Goal: Task Accomplishment & Management: Manage account settings

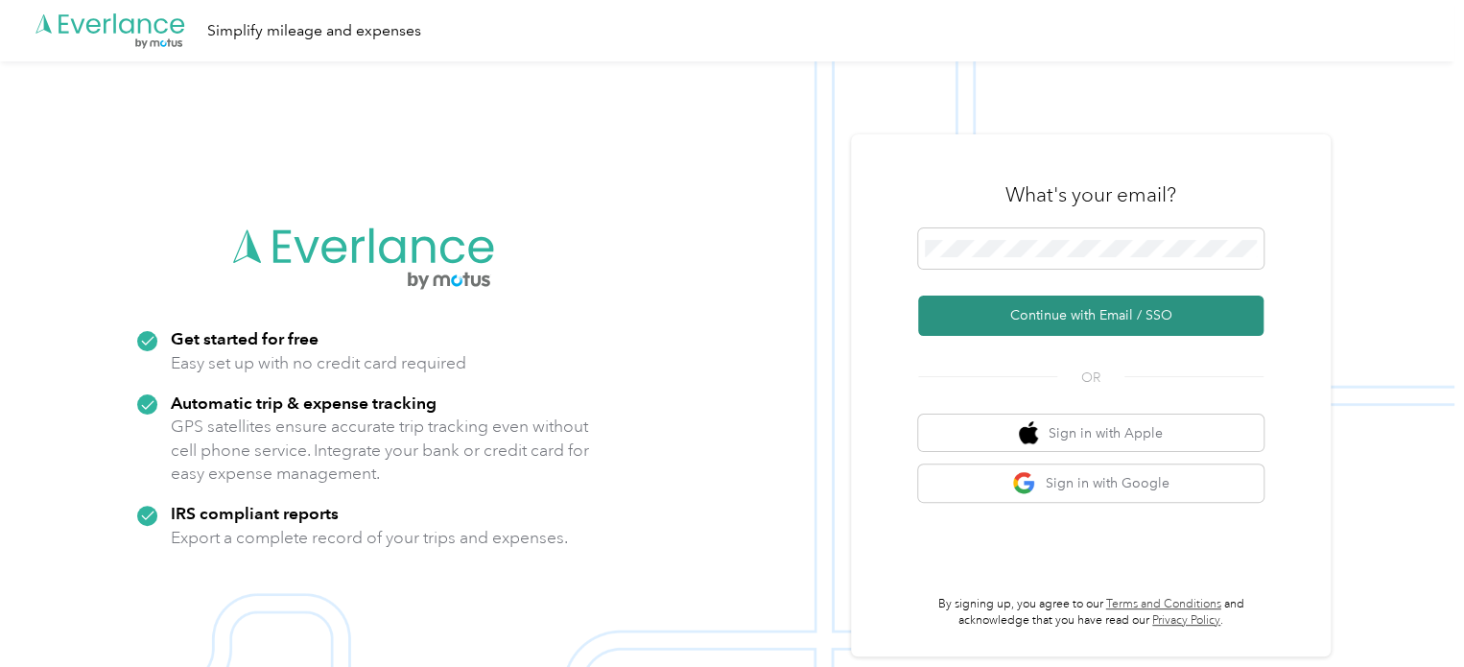
click at [1012, 303] on button "Continue with Email / SSO" at bounding box center [1090, 316] width 345 height 40
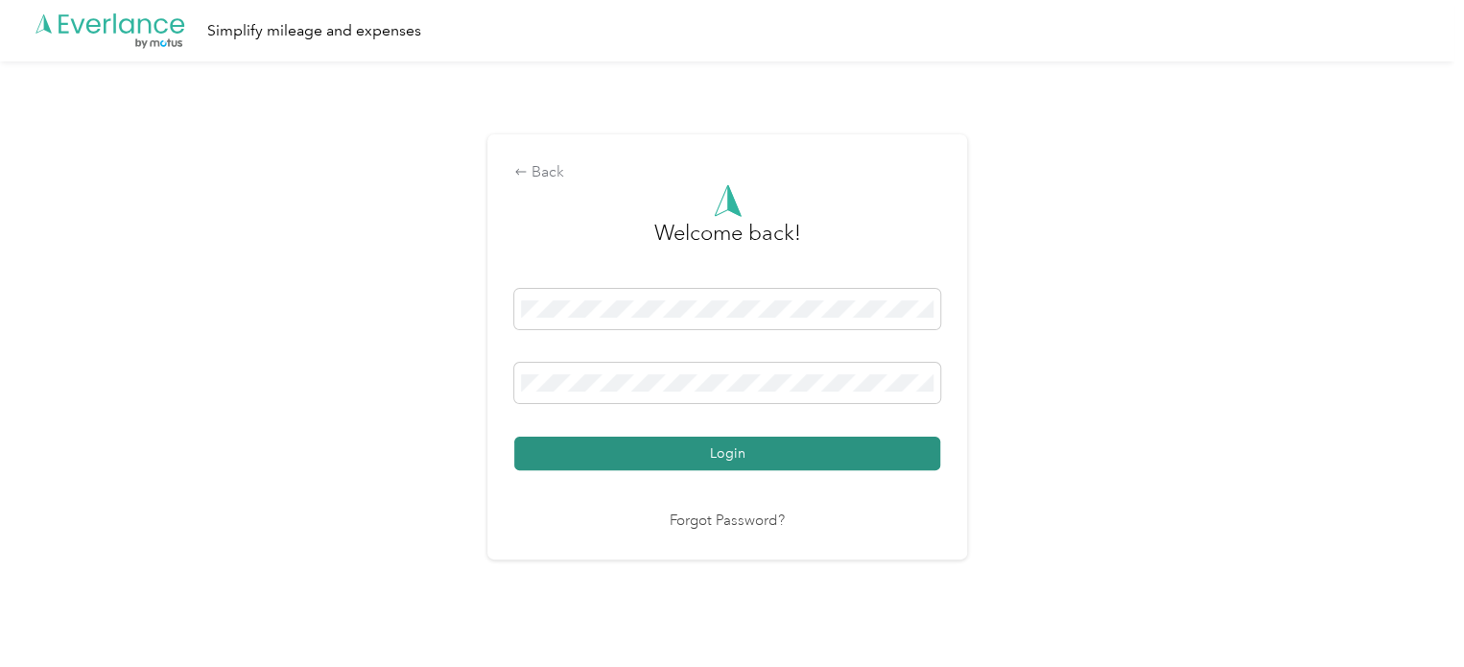
click at [704, 447] on button "Login" at bounding box center [727, 454] width 426 height 34
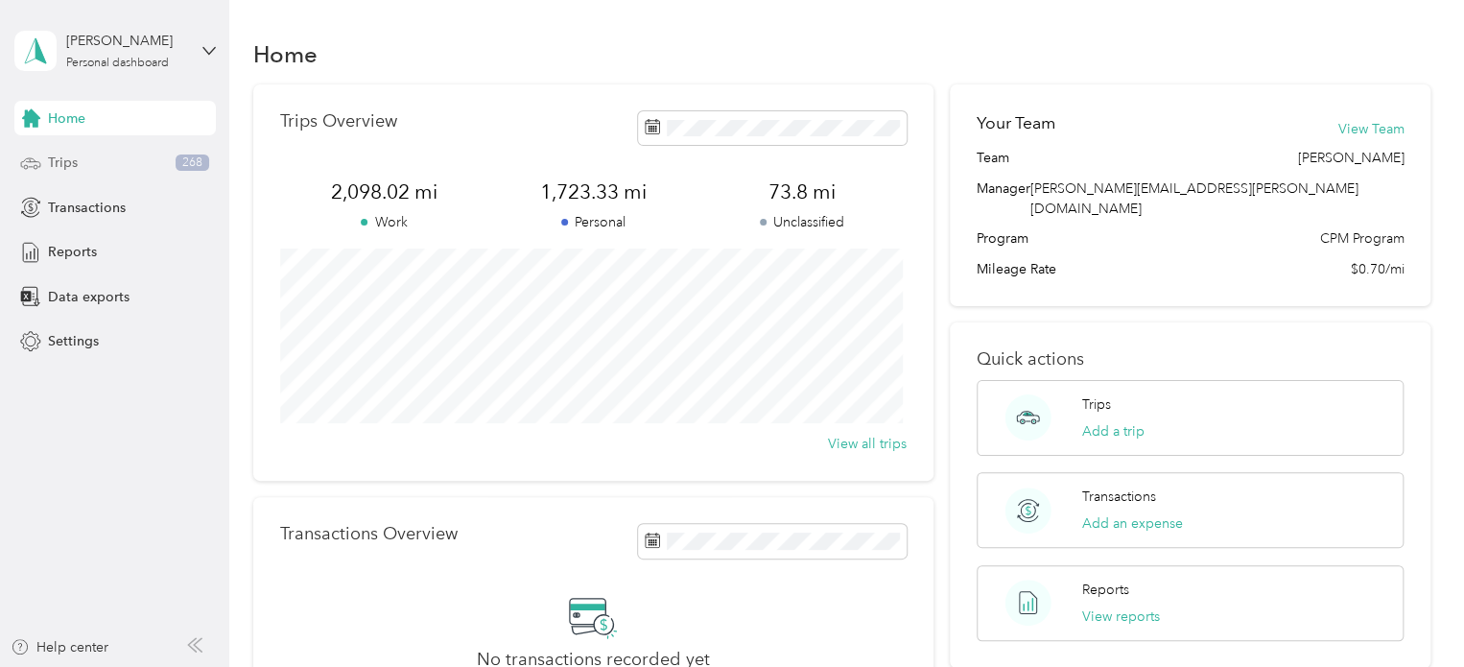
click at [44, 164] on div "Trips 268" at bounding box center [115, 163] width 202 height 35
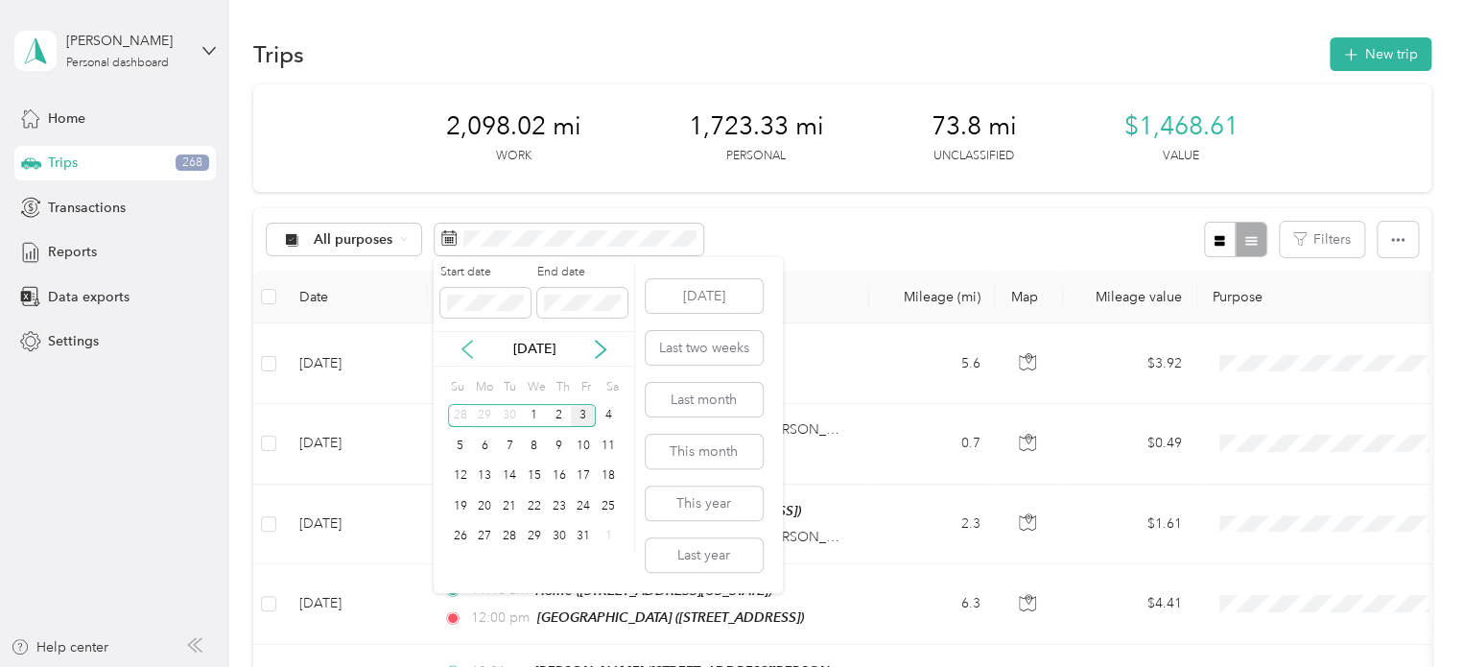
click at [467, 349] on icon at bounding box center [467, 349] width 19 height 19
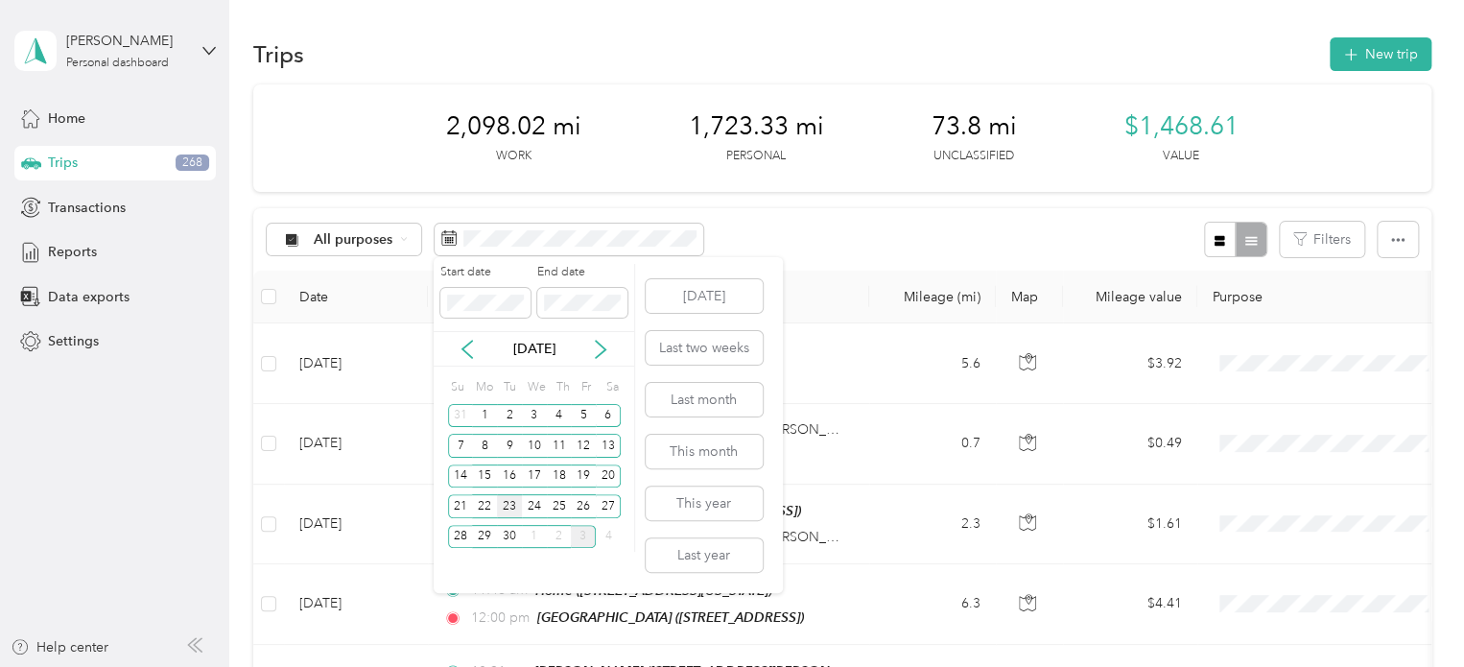
click at [512, 506] on div "23" at bounding box center [509, 506] width 25 height 24
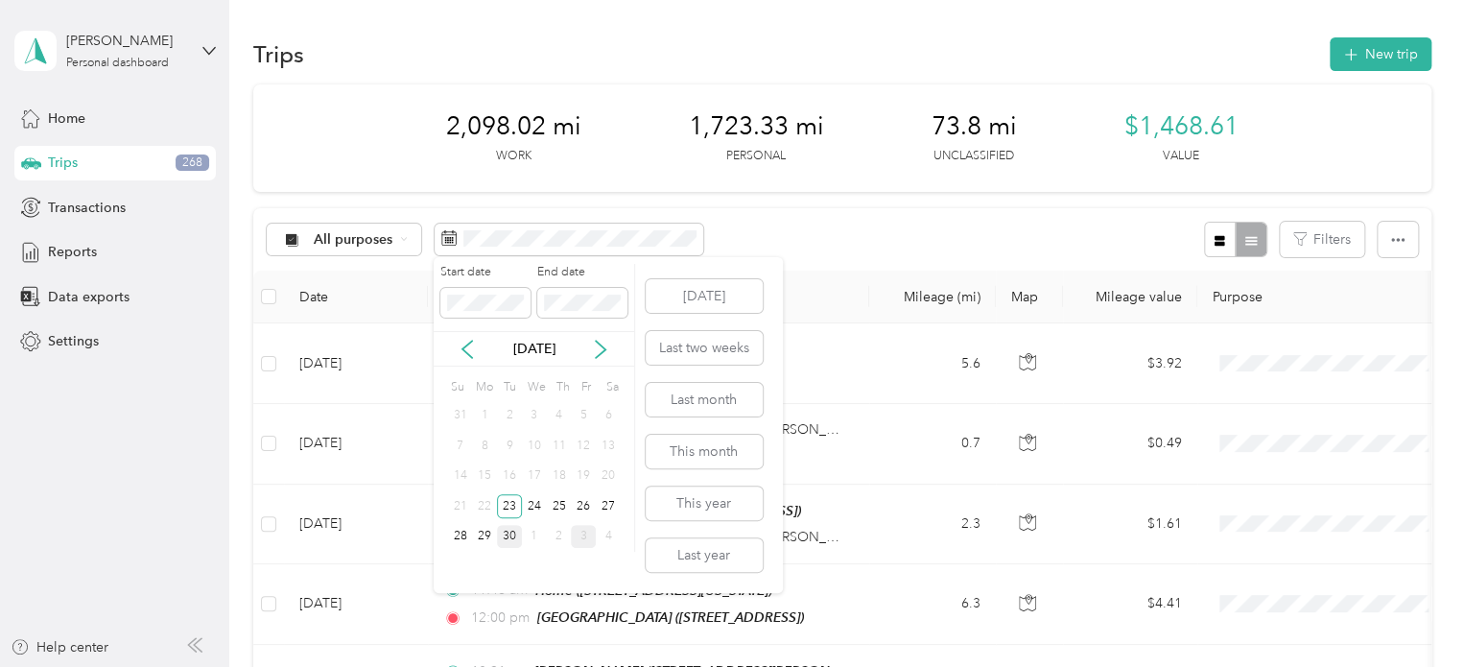
click at [514, 529] on div "30" at bounding box center [509, 537] width 25 height 24
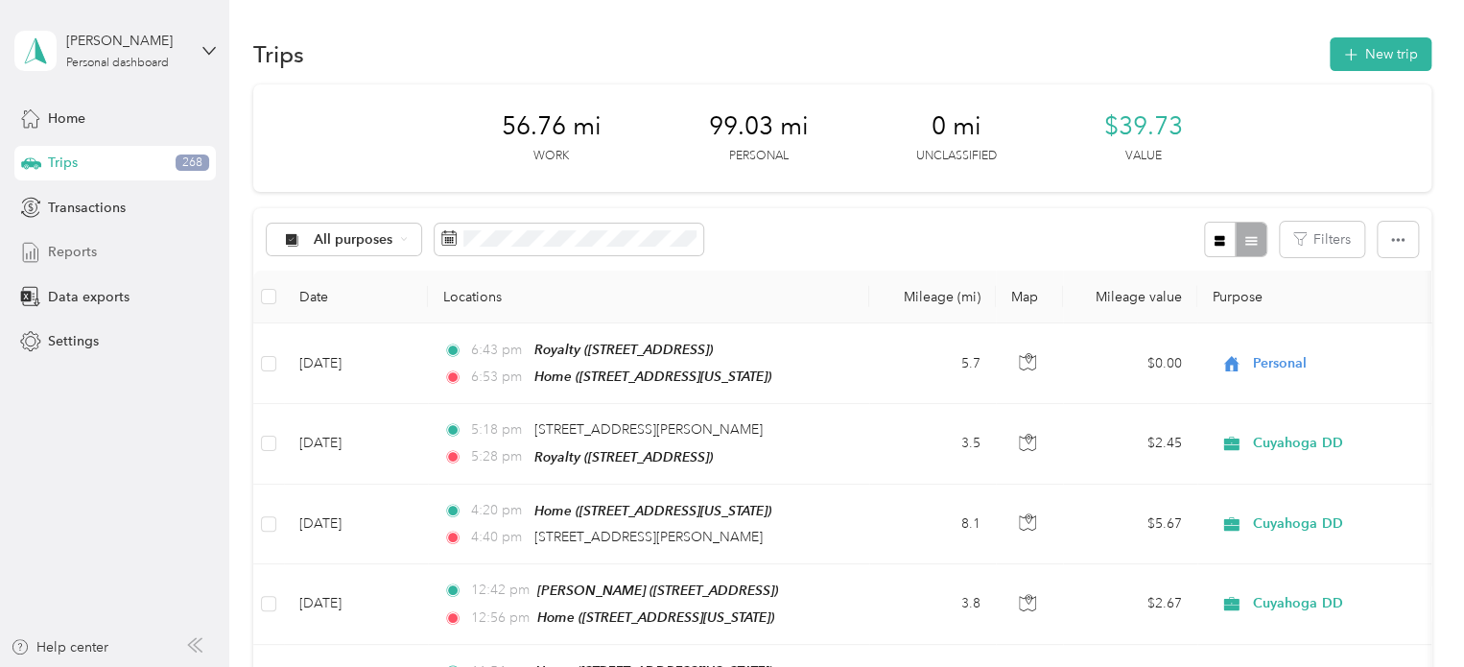
click at [78, 244] on span "Reports" at bounding box center [72, 252] width 49 height 20
